Goal: Transaction & Acquisition: Obtain resource

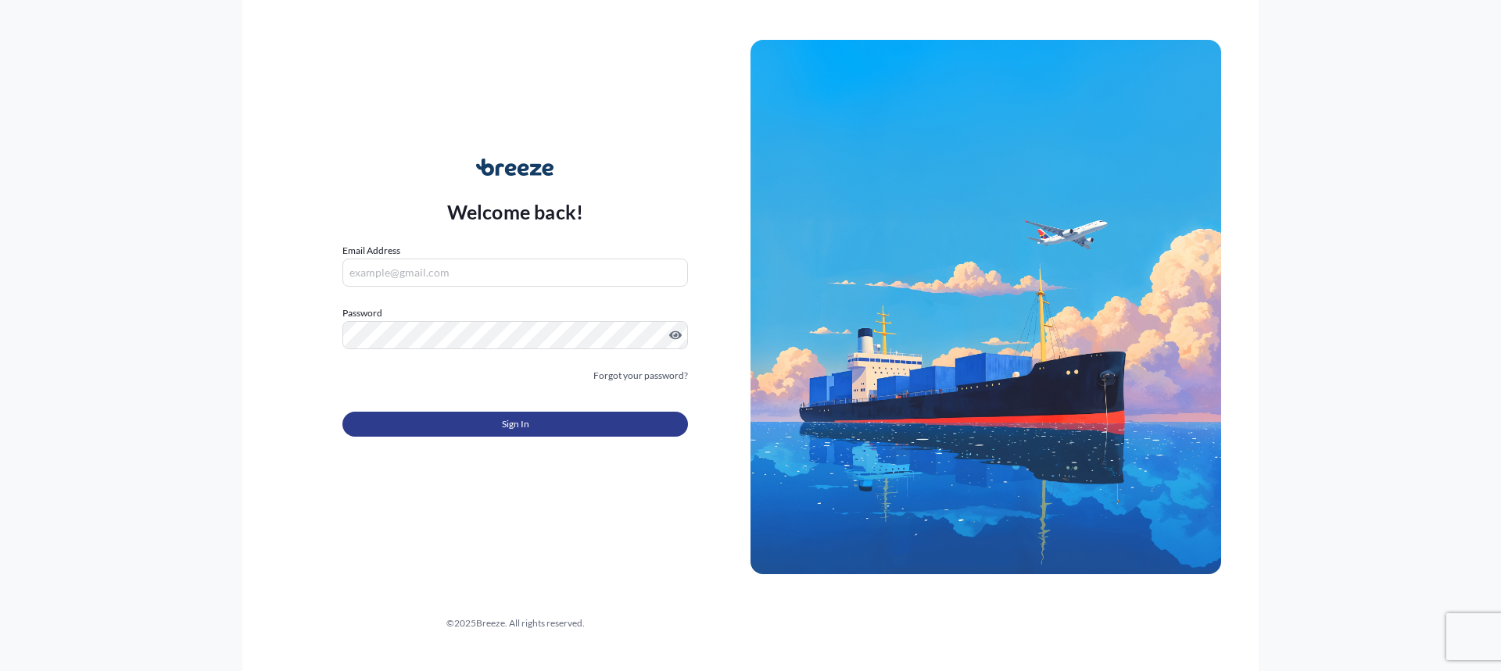
type input "[EMAIL_ADDRESS][DOMAIN_NAME]"
click at [457, 417] on button "Sign In" at bounding box center [515, 424] width 346 height 25
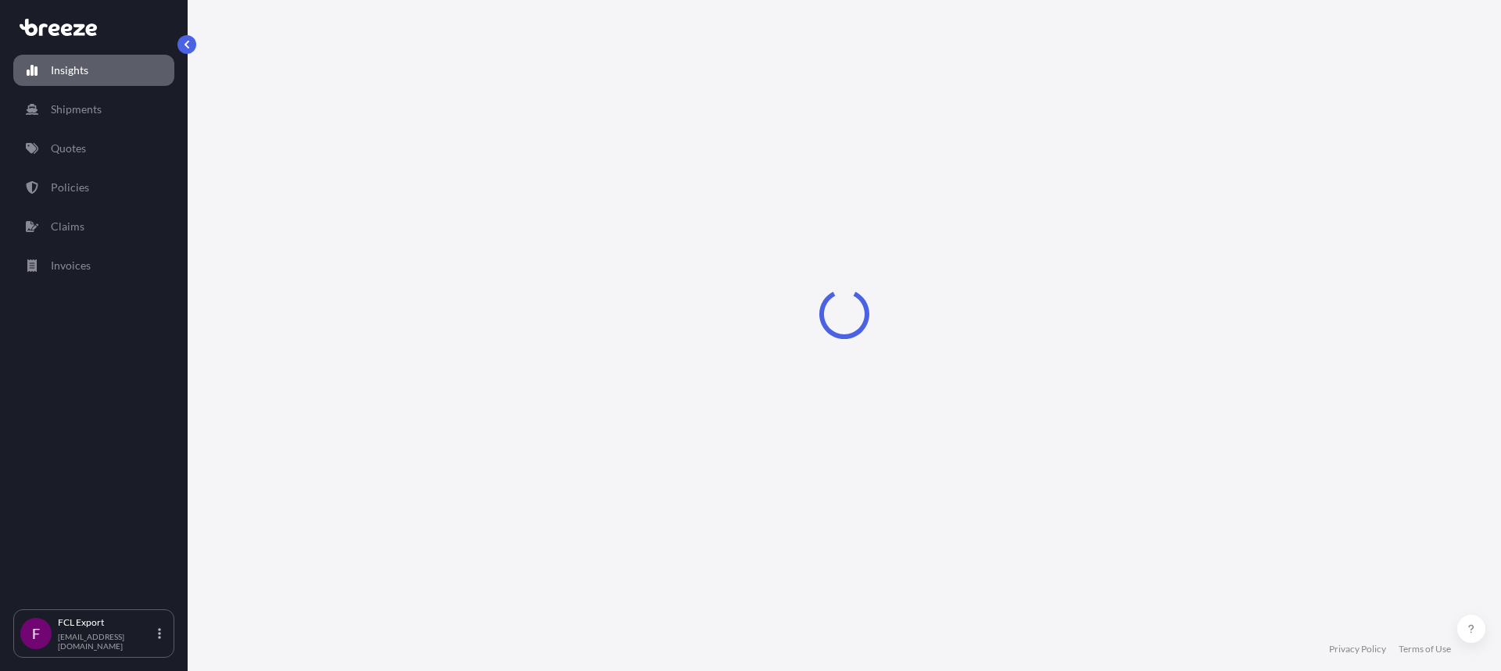
select select "2025"
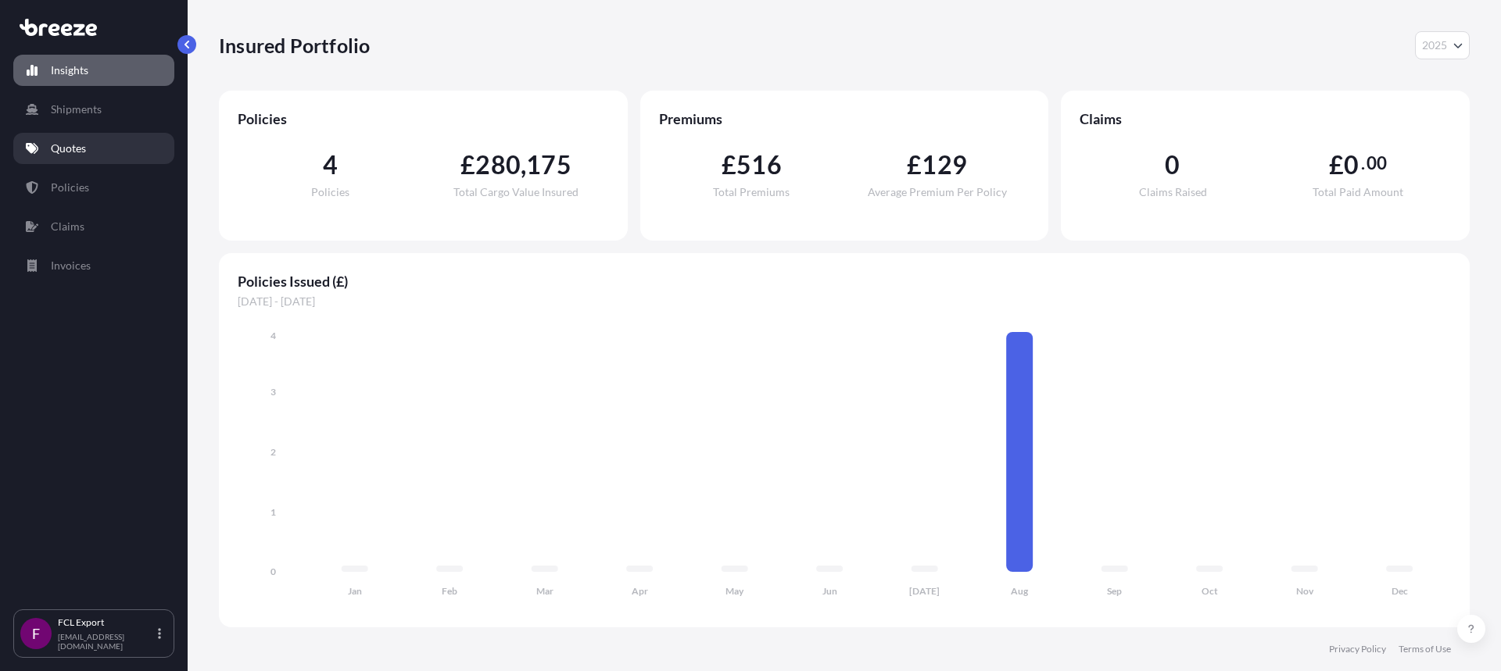
click at [64, 152] on p "Quotes" at bounding box center [68, 149] width 35 height 16
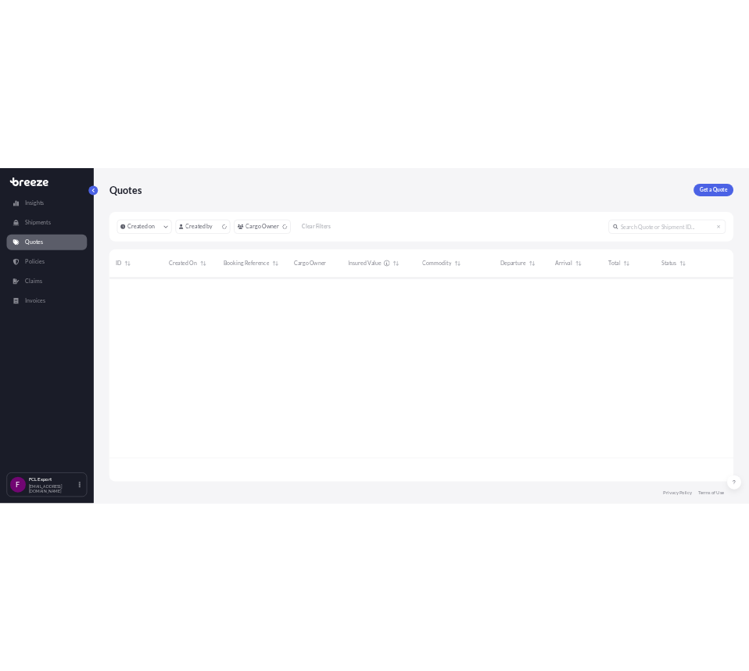
scroll to position [406, 1239]
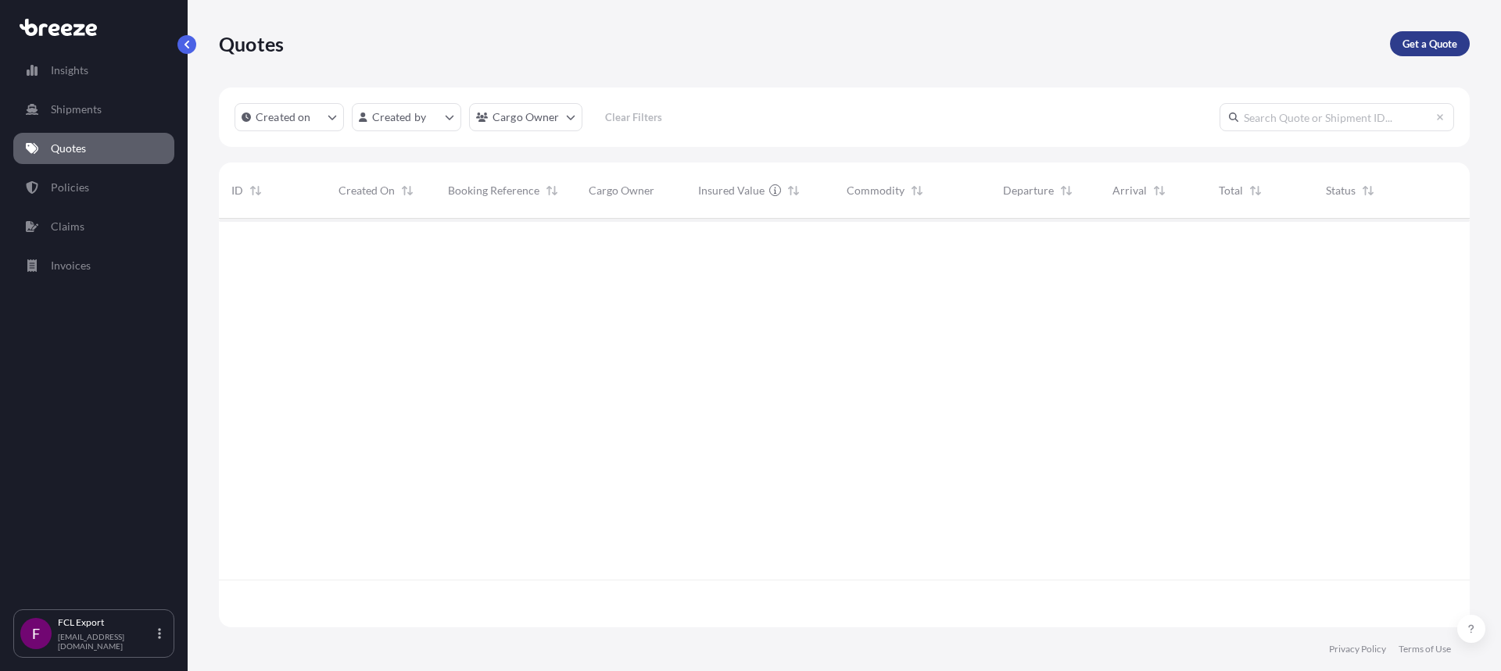
click at [1443, 45] on p "Get a Quote" at bounding box center [1429, 44] width 55 height 16
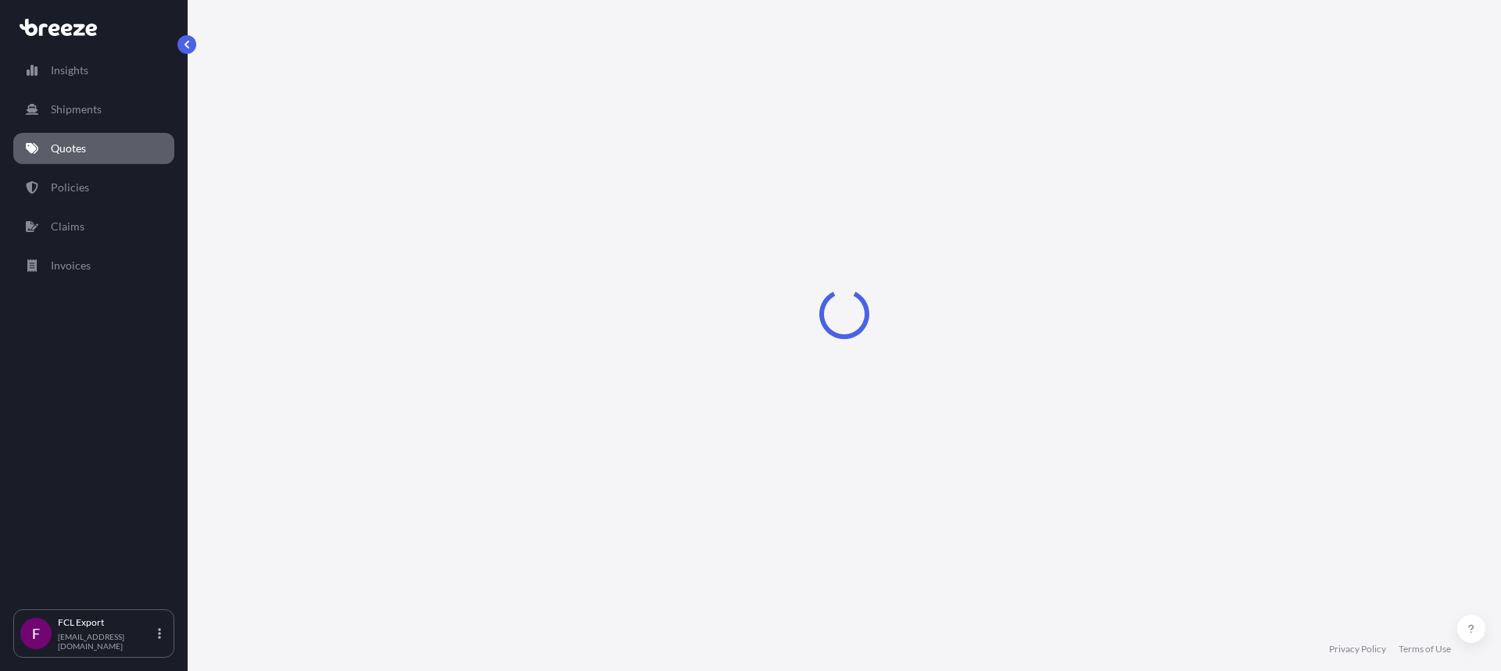
select select "Sea"
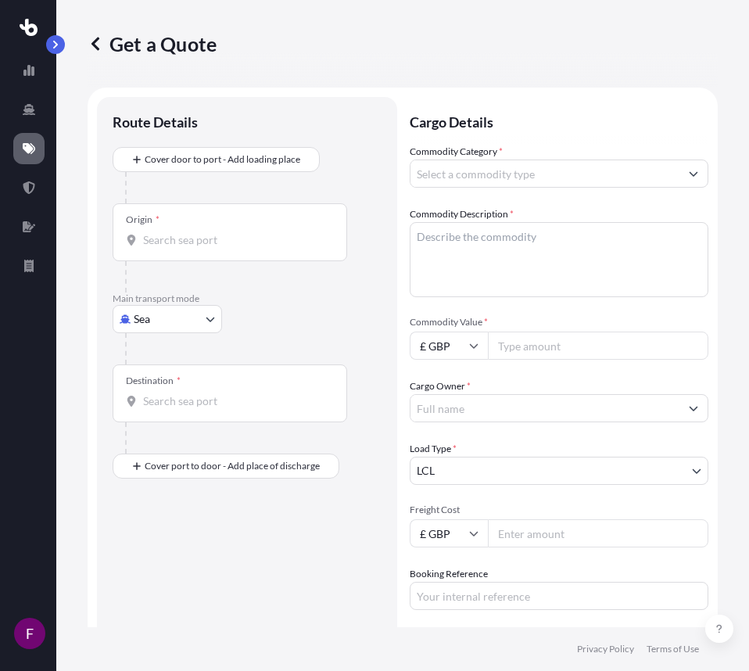
click at [507, 469] on body "F Get a Quote Route Details Cover door to port - Add loading place Place of loa…" at bounding box center [374, 335] width 749 height 671
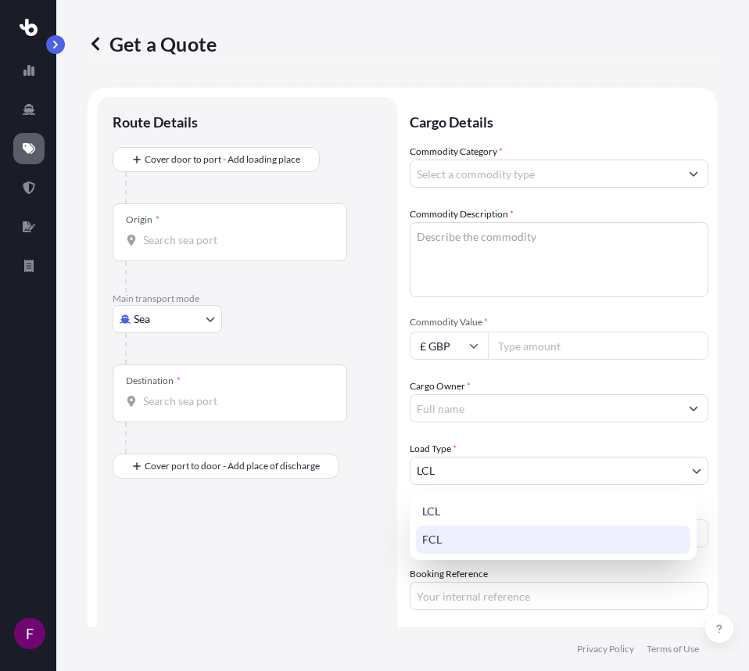
click at [481, 539] on div "FCL" at bounding box center [553, 539] width 274 height 28
select select "2"
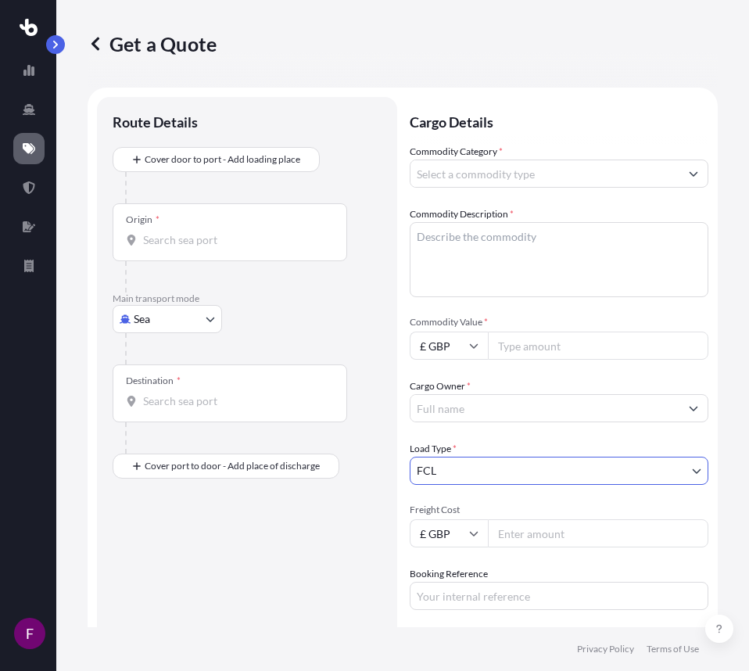
click at [527, 181] on input "Commodity Category *" at bounding box center [544, 173] width 269 height 28
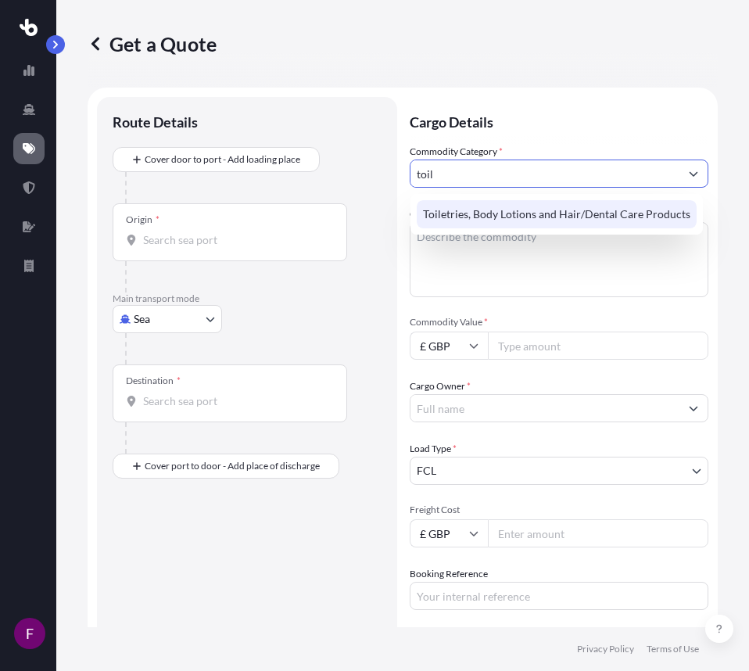
click at [447, 213] on div "Toiletries, Body Lotions and Hair/Dental Care Products" at bounding box center [557, 214] width 280 height 28
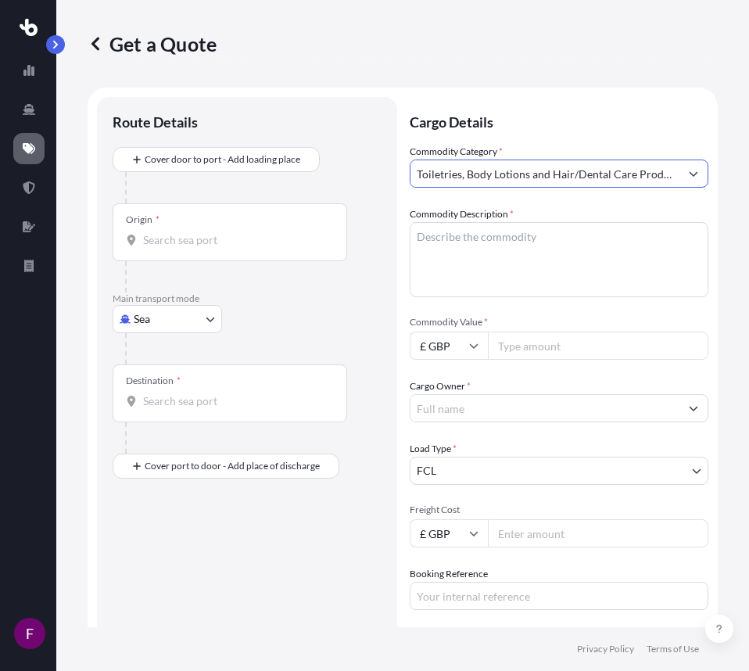
type input "Toiletries, Body Lotions and Hair/Dental Care Products"
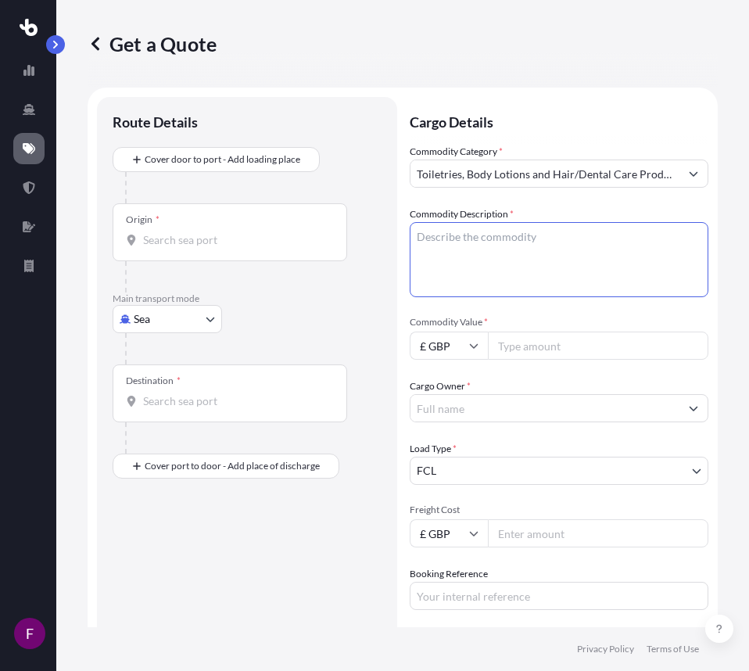
click at [511, 247] on textarea "Commodity Description *" at bounding box center [559, 259] width 299 height 75
type textarea "3924 Cases of mixed toiletries."
click at [477, 407] on input "Cargo Owner *" at bounding box center [544, 408] width 269 height 28
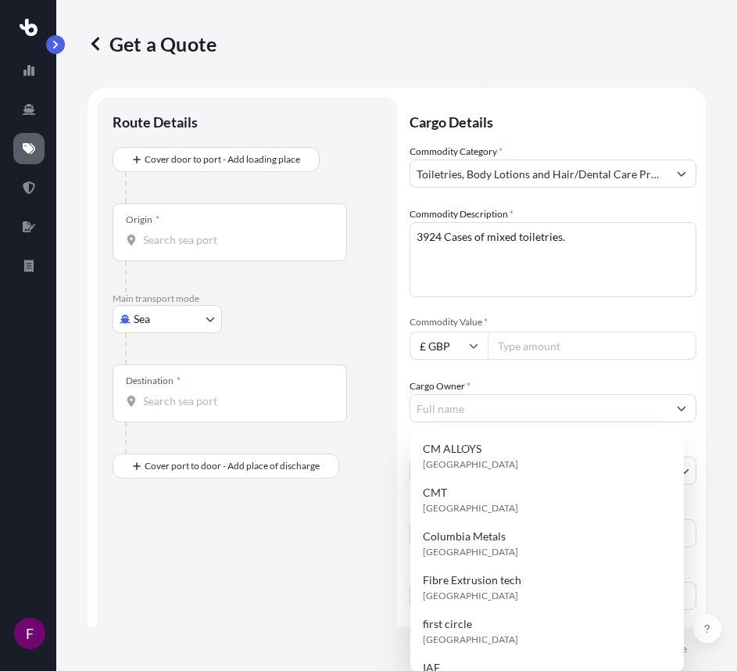
click at [381, 377] on div "Route Details Cover door to port - Add loading place Place of loading Road Road…" at bounding box center [247, 463] width 300 height 733
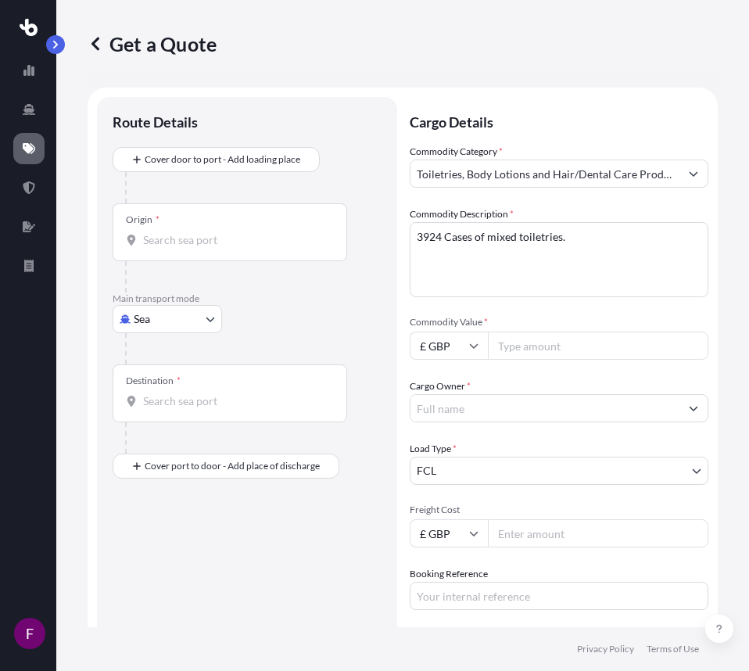
click at [543, 534] on input "Freight Cost" at bounding box center [598, 533] width 220 height 28
paste input "61648.20"
type input "61648.20"
drag, startPoint x: 560, startPoint y: 531, endPoint x: 449, endPoint y: 538, distance: 111.2
click at [449, 538] on div "£ GBP 61648.20" at bounding box center [559, 533] width 299 height 28
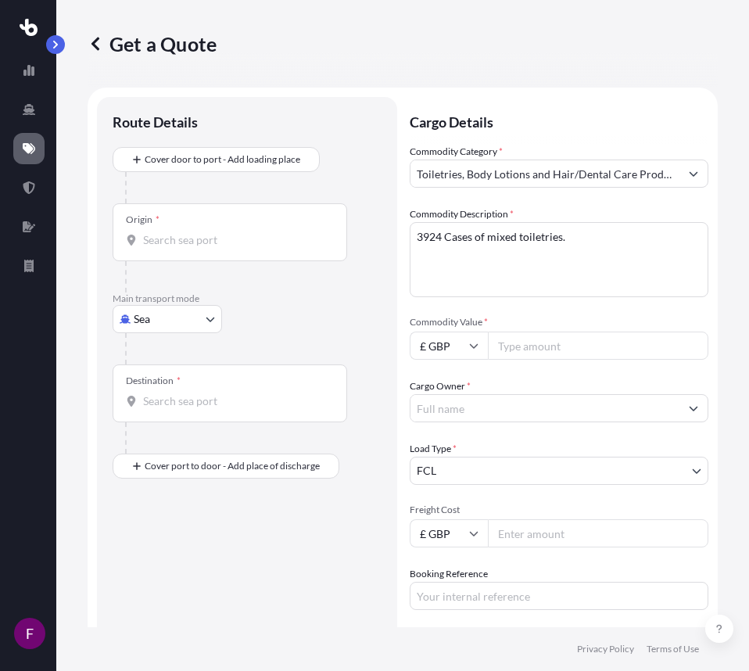
click at [508, 350] on input "Commodity Value *" at bounding box center [598, 345] width 220 height 28
paste input "61648.20"
type input "61648.20"
click at [538, 538] on input "Freight Cost" at bounding box center [598, 533] width 220 height 28
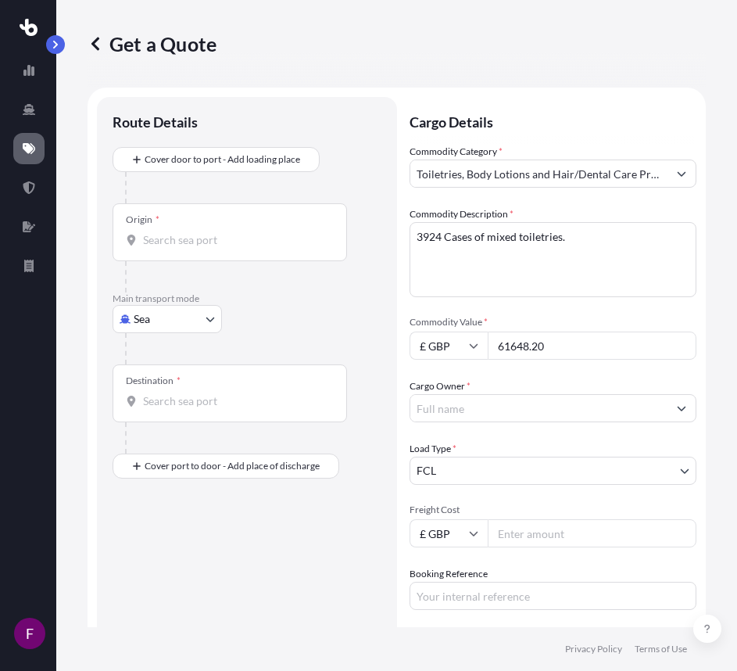
click at [481, 406] on input "Cargo Owner *" at bounding box center [538, 408] width 257 height 28
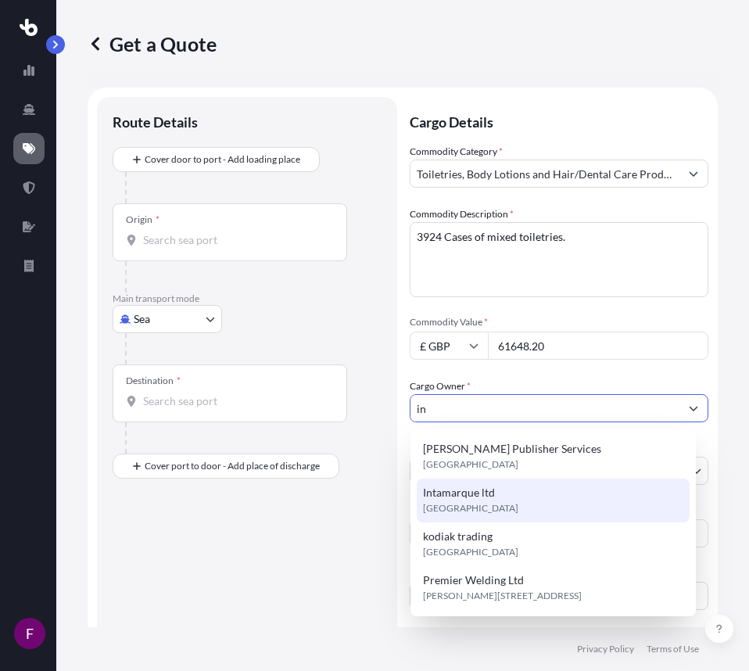
click at [468, 492] on span "Intamarque ltd" at bounding box center [459, 493] width 72 height 16
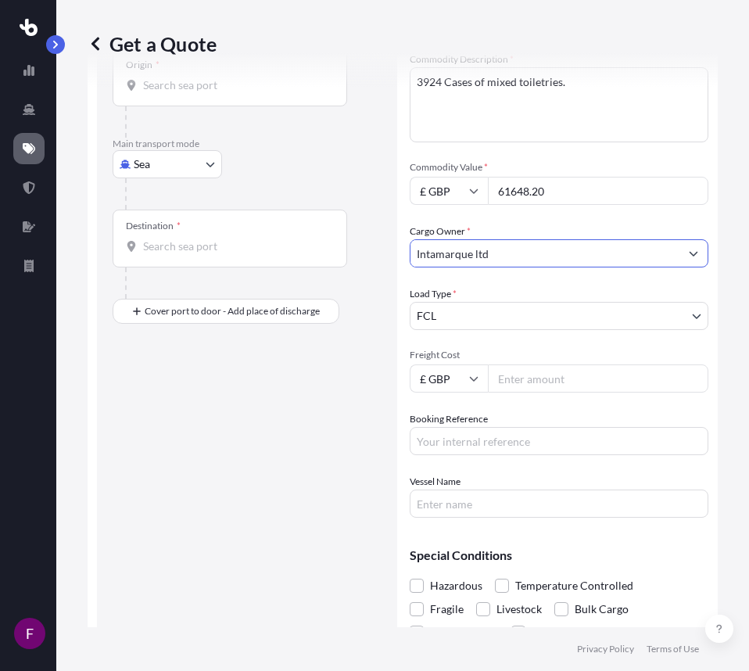
scroll to position [156, 0]
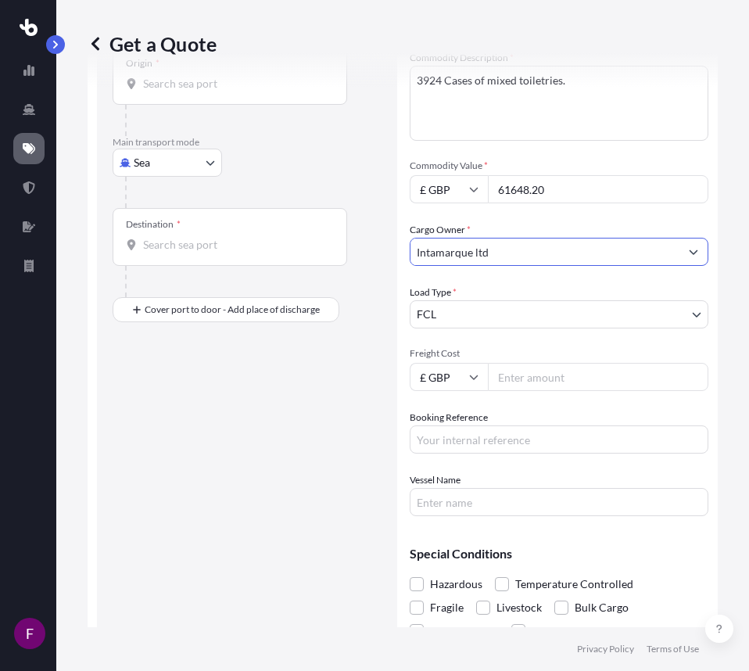
type input "Intamarque ltd"
click at [534, 377] on input "Freight Cost" at bounding box center [598, 377] width 220 height 28
type input "2483"
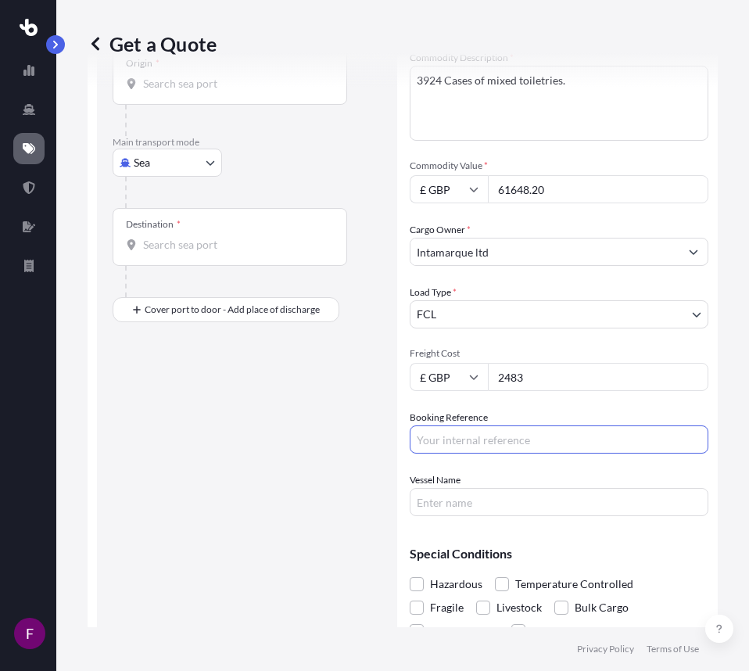
click at [471, 444] on input "Booking Reference" at bounding box center [559, 439] width 299 height 28
type input "BE2503893/CL"
click at [486, 509] on input "Vessel Name" at bounding box center [559, 502] width 299 height 28
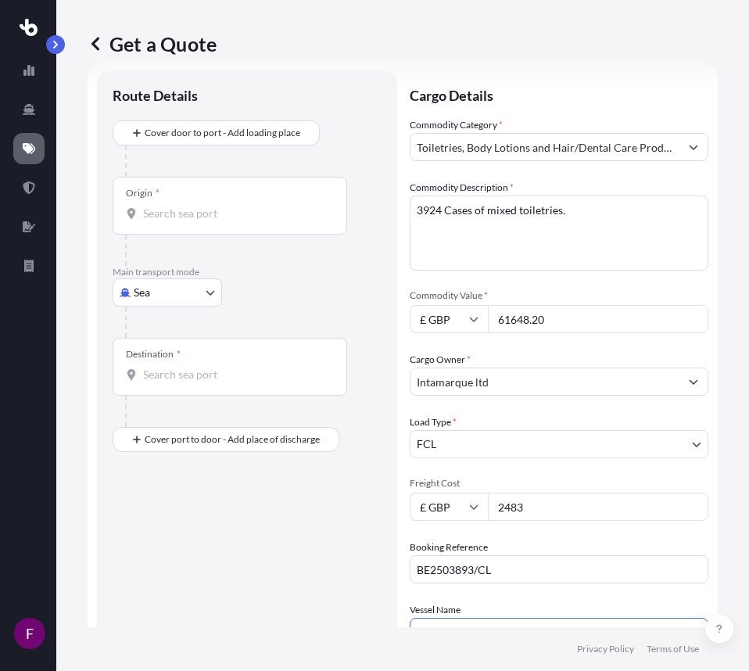
scroll to position [0, 0]
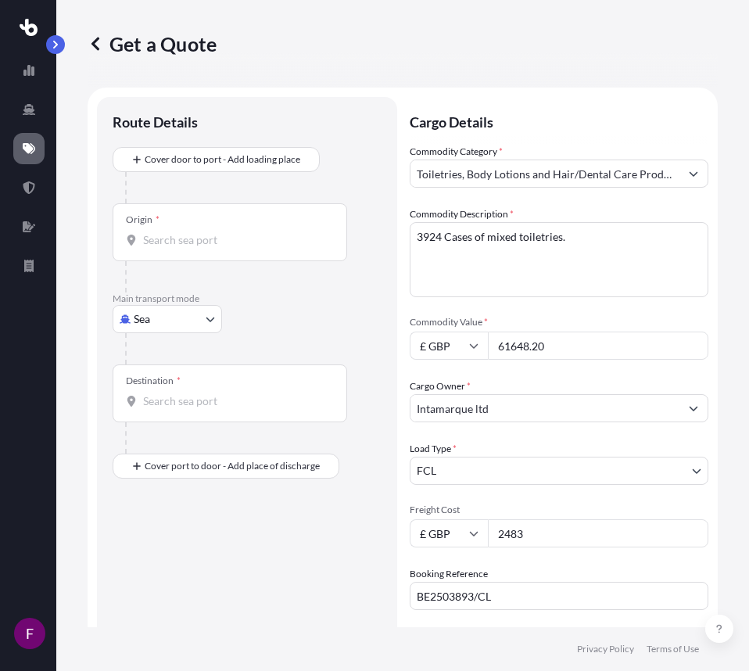
type input "VANCOUVER EXPRESS"
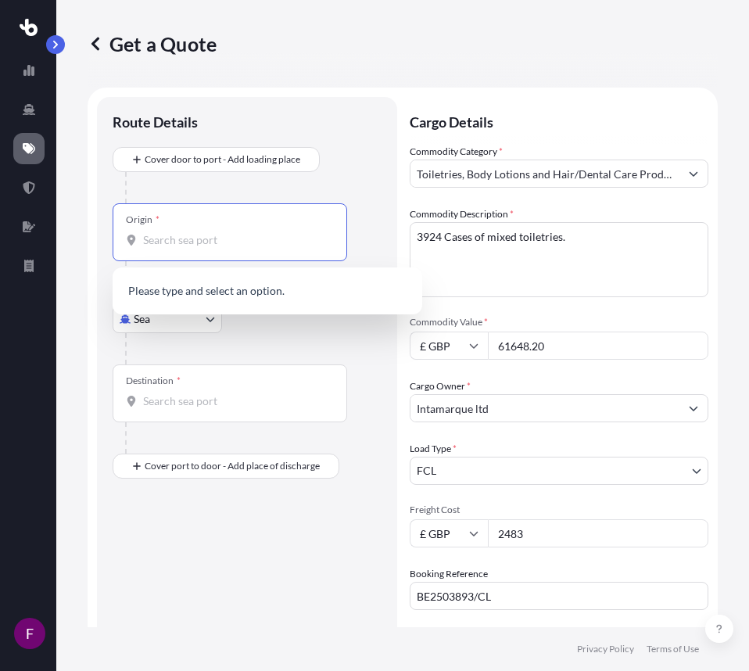
click at [190, 247] on input "Origin *" at bounding box center [235, 240] width 184 height 16
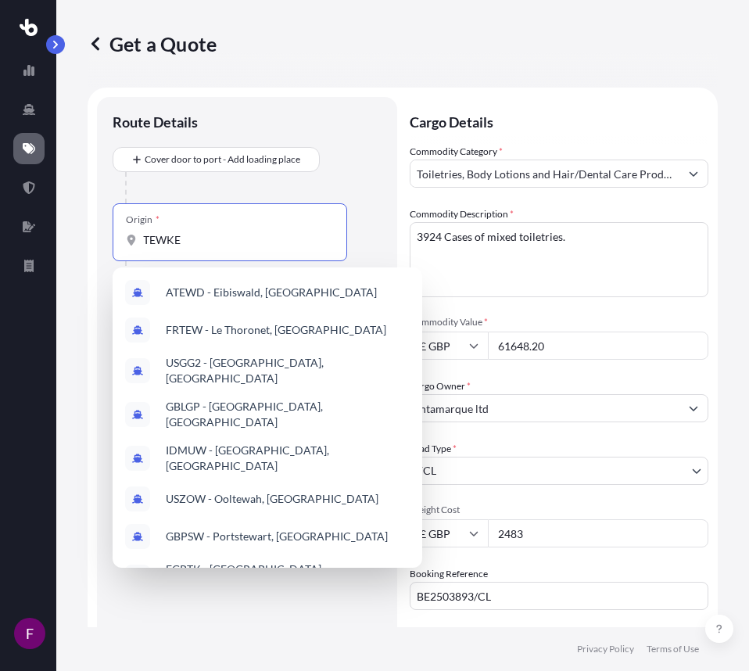
type input "TEWKES"
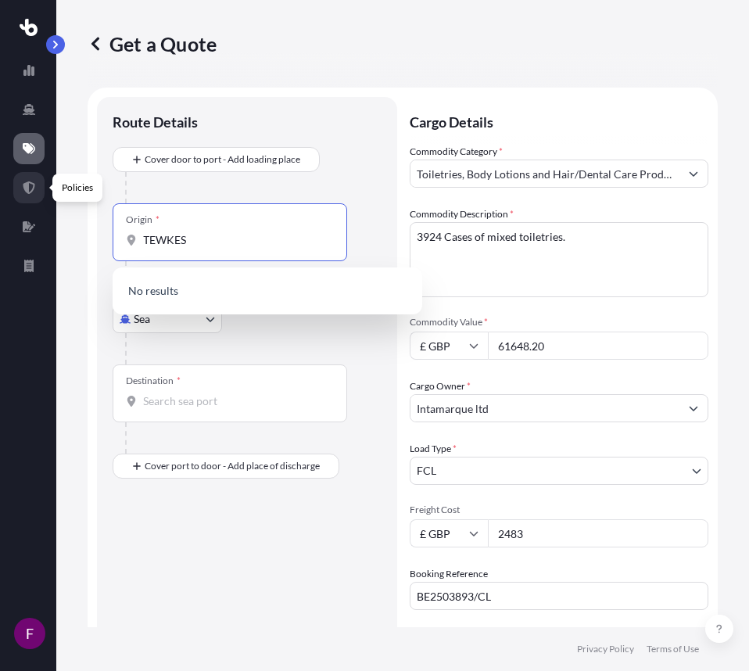
drag, startPoint x: 195, startPoint y: 247, endPoint x: 40, endPoint y: 184, distance: 168.0
click at [40, 184] on div "F Get a Quote Route Details Cover door to port - Add loading place Place of loa…" at bounding box center [374, 335] width 749 height 671
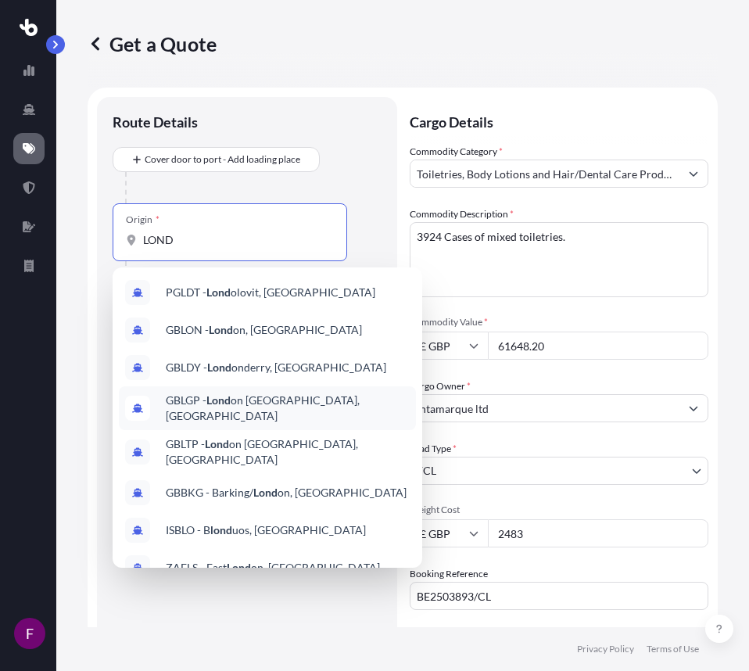
click at [255, 407] on span "GBLGP - Lond on [GEOGRAPHIC_DATA], [GEOGRAPHIC_DATA]" at bounding box center [288, 407] width 244 height 31
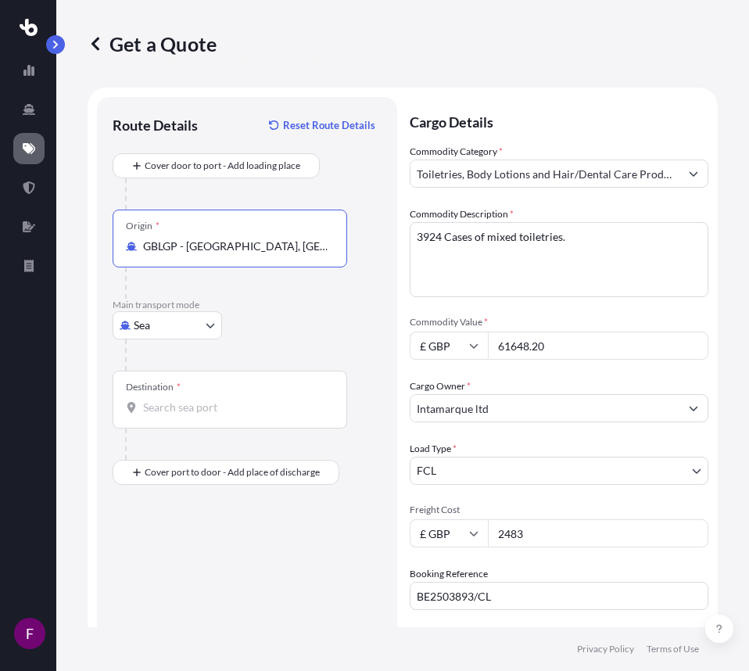
type input "GBLGP - [GEOGRAPHIC_DATA], [GEOGRAPHIC_DATA]"
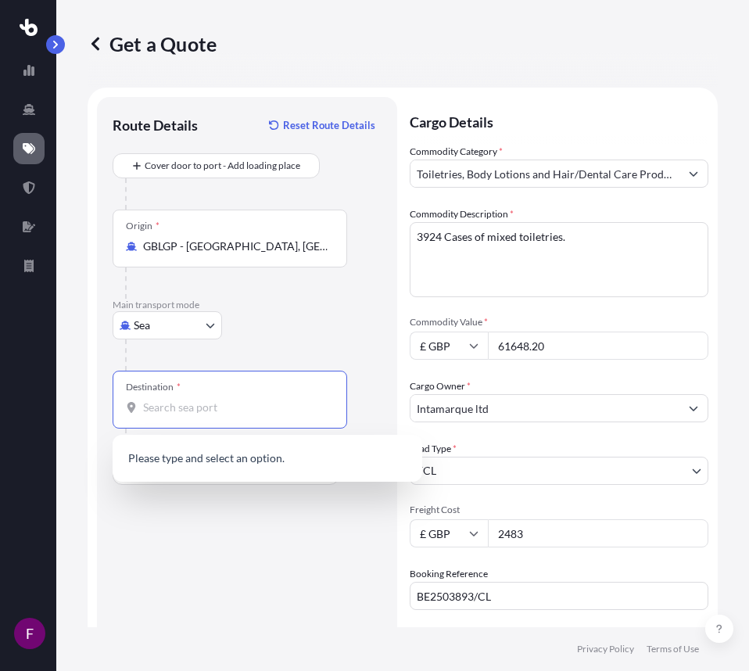
click at [219, 409] on input "Destination *" at bounding box center [235, 407] width 184 height 16
click at [242, 476] on div "IQUQR - [GEOGRAPHIC_DATA], [GEOGRAPHIC_DATA]" at bounding box center [267, 460] width 297 height 38
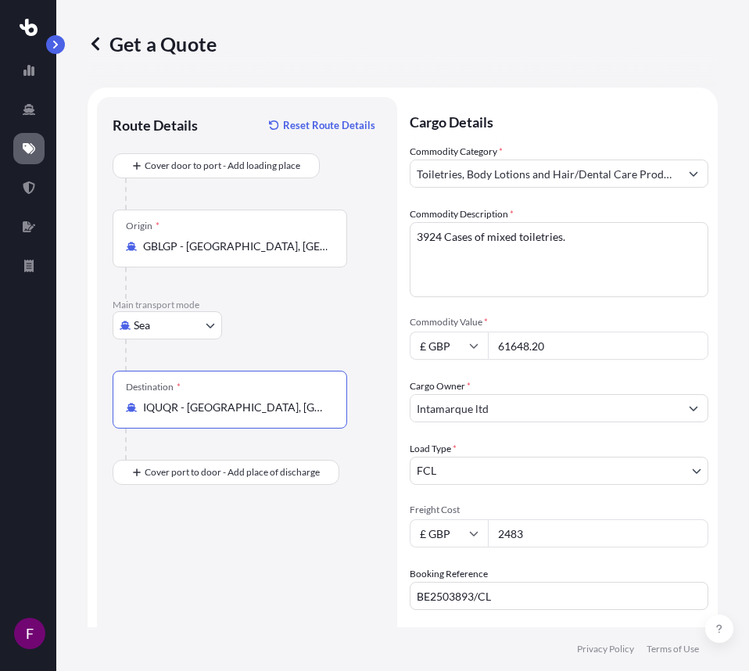
type input "IQUQR - [GEOGRAPHIC_DATA], [GEOGRAPHIC_DATA]"
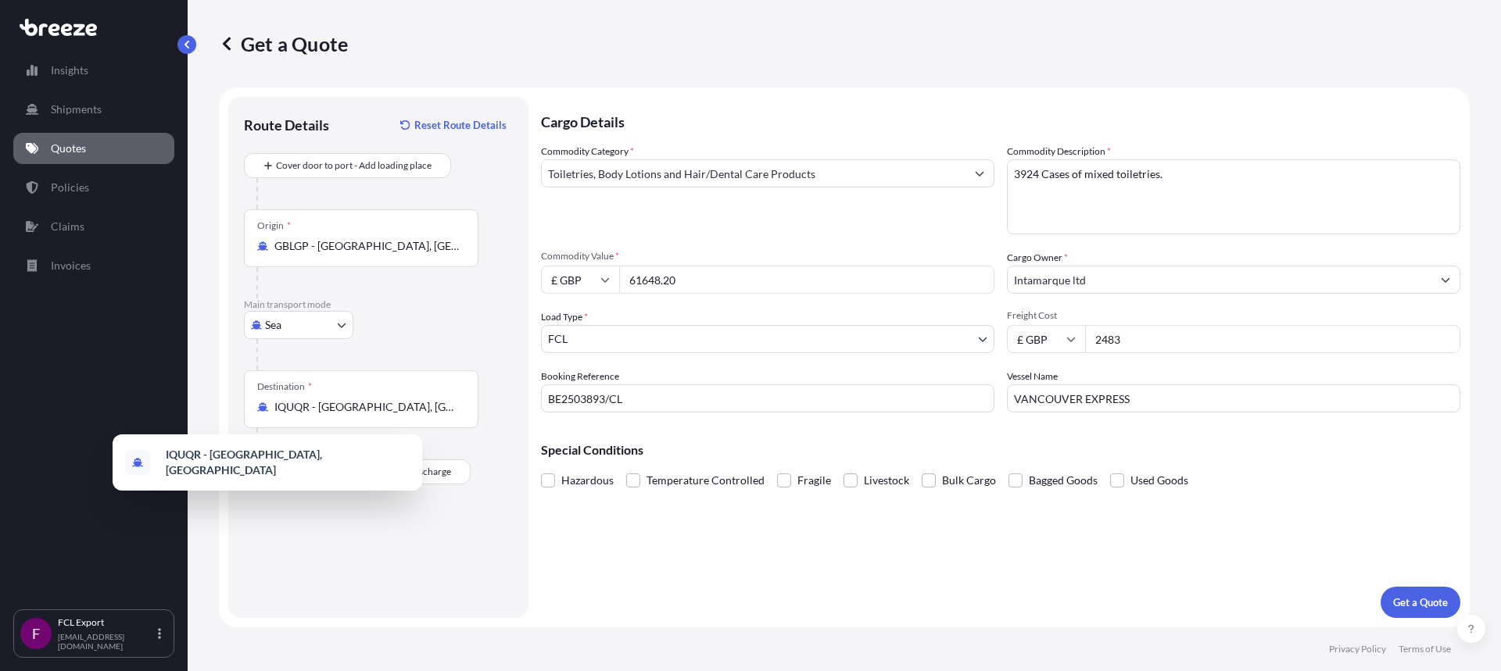
click at [1132, 344] on input "2483" at bounding box center [1272, 339] width 375 height 28
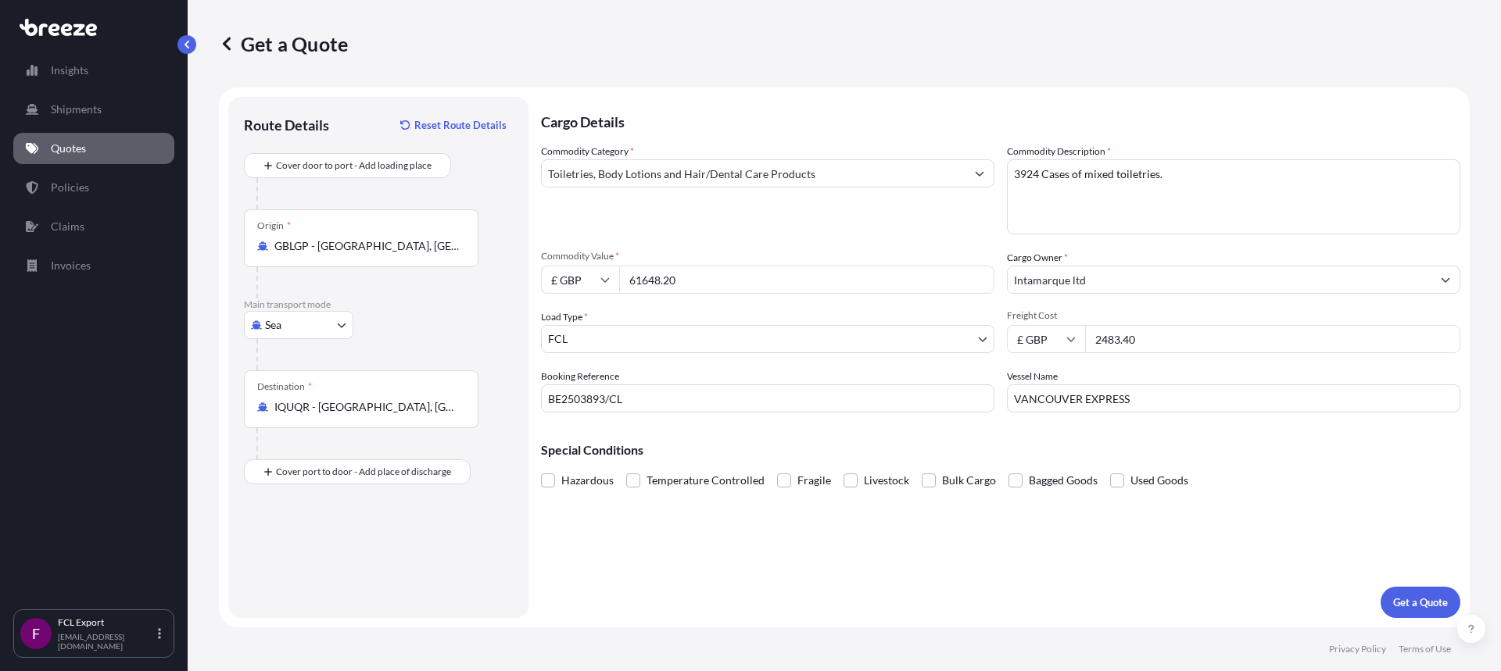
type input "2483.40"
click at [688, 598] on div "Cargo Details Commodity Category * Toiletries, Body Lotions and Hair/Dental Car…" at bounding box center [1000, 357] width 919 height 521
click at [1426, 602] on p "Get a Quote" at bounding box center [1420, 603] width 55 height 16
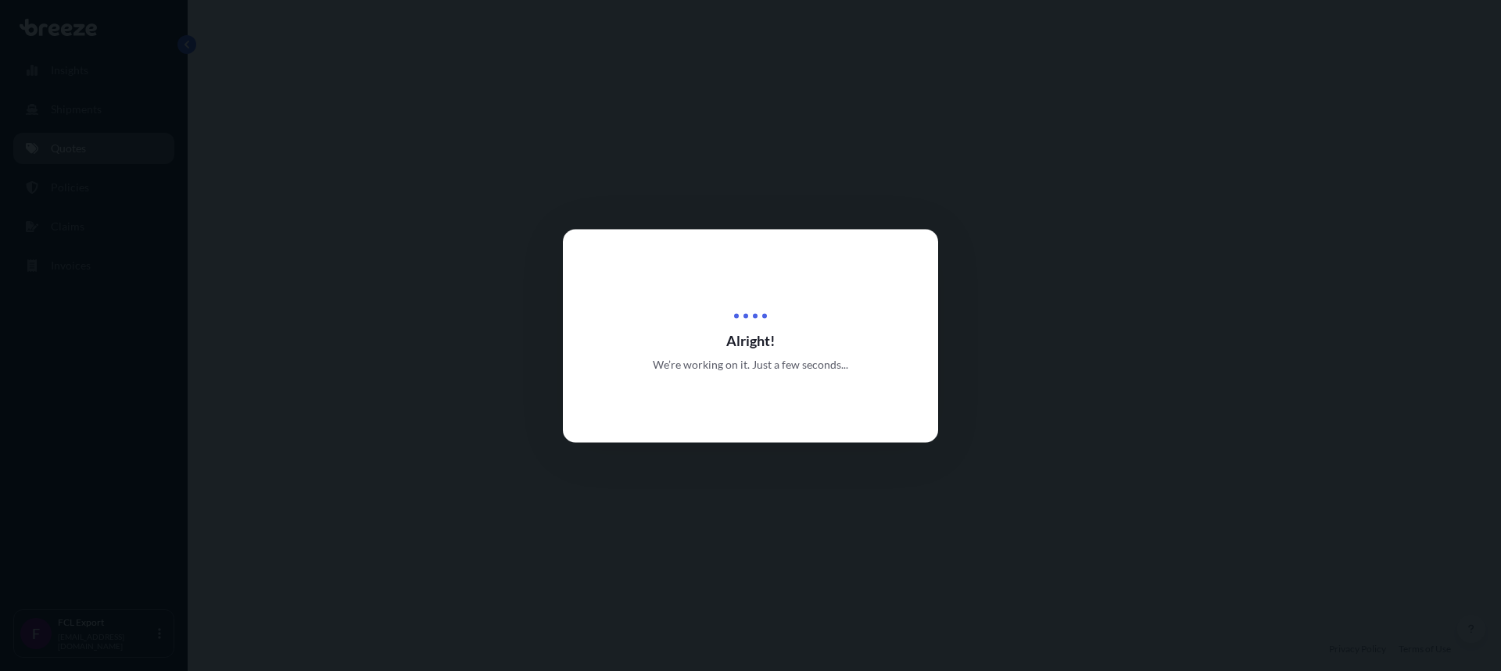
select select "Sea"
select select "2"
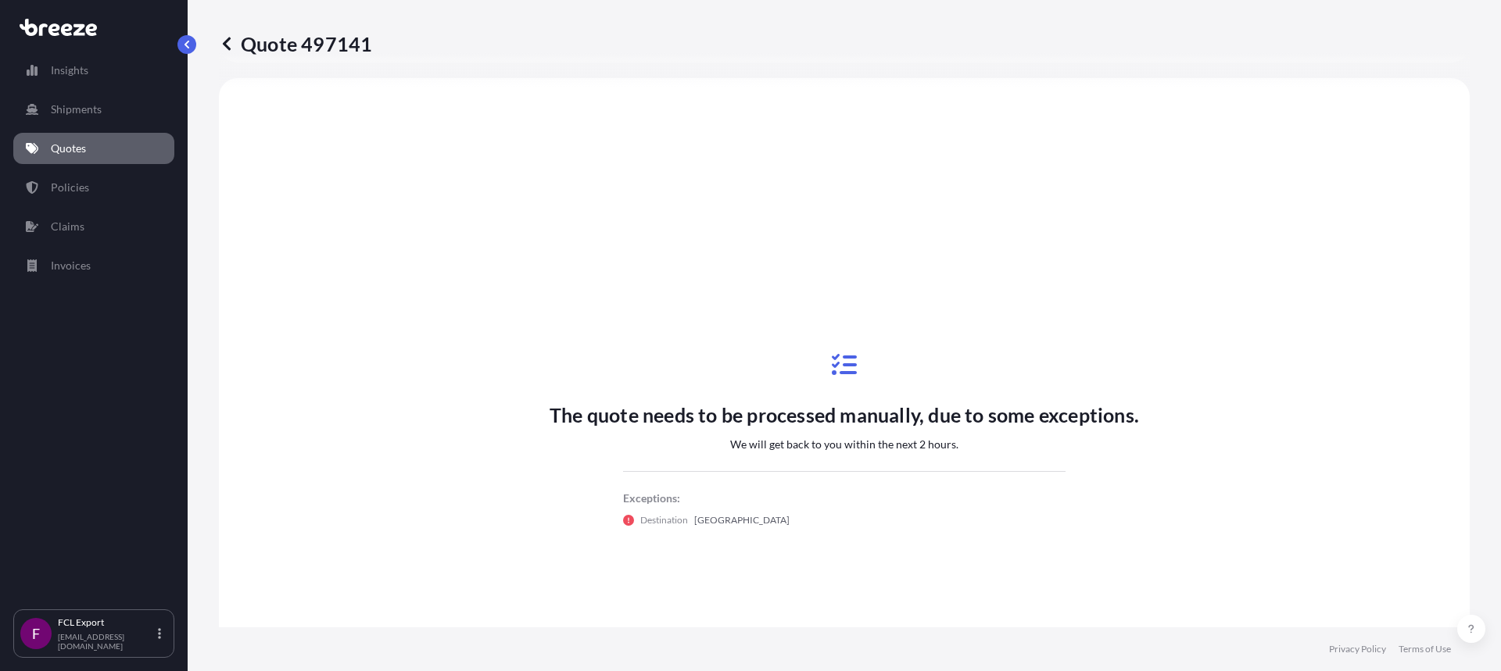
scroll to position [627, 0]
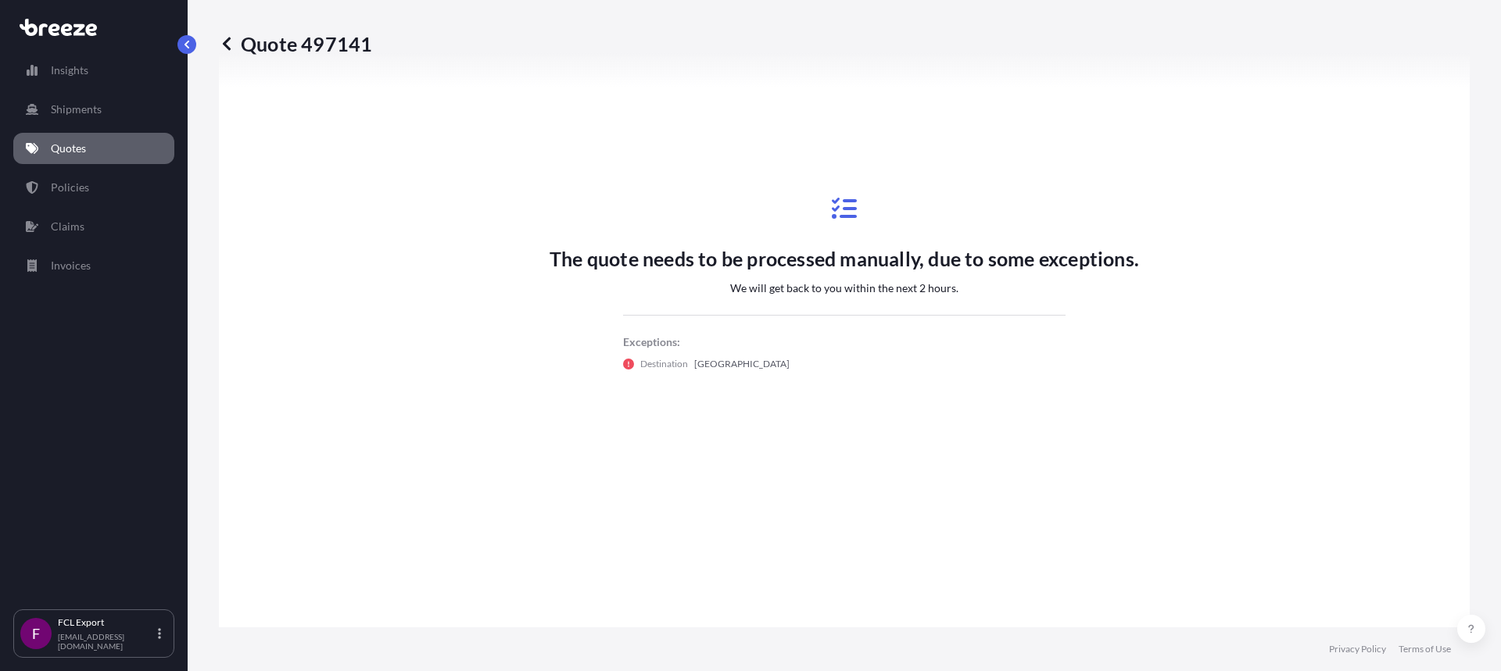
click at [1409, 371] on div "The quote needs to be processed manually, due to some exceptions. We will get b…" at bounding box center [844, 284] width 1207 height 680
